Goal: Transaction & Acquisition: Purchase product/service

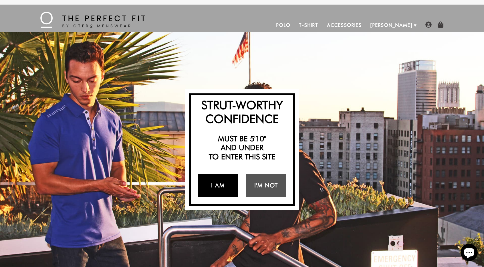
click at [212, 184] on link "I Am" at bounding box center [218, 185] width 40 height 23
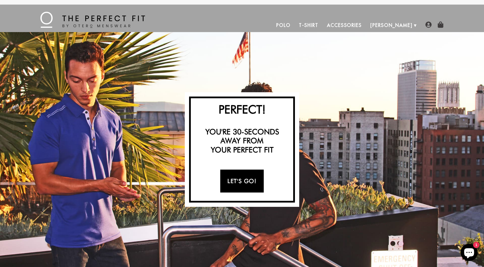
click at [239, 181] on link "Let's Go!" at bounding box center [241, 180] width 43 height 23
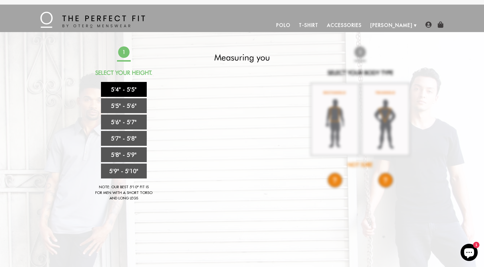
click at [114, 88] on link "5'4" - 5'5"" at bounding box center [124, 89] width 46 height 15
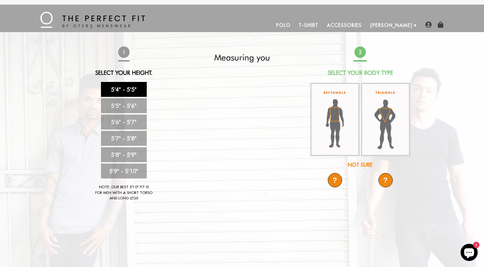
click at [322, 27] on link "T-Shirt" at bounding box center [309, 25] width 28 height 14
